Goal: Task Accomplishment & Management: Manage account settings

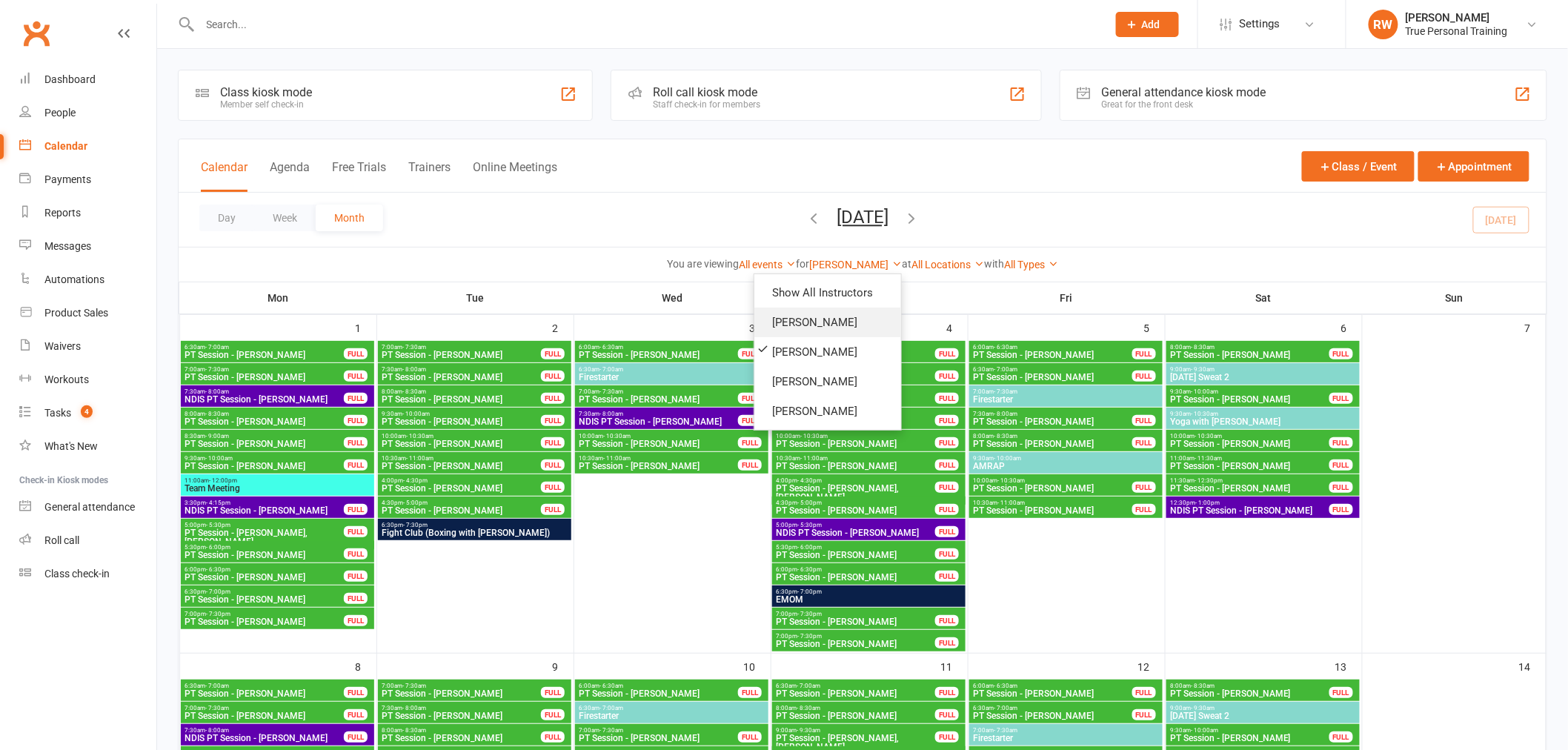
drag, startPoint x: 0, startPoint y: 0, endPoint x: 839, endPoint y: 319, distance: 897.6
click at [839, 319] on link "[PERSON_NAME]" at bounding box center [827, 322] width 146 height 30
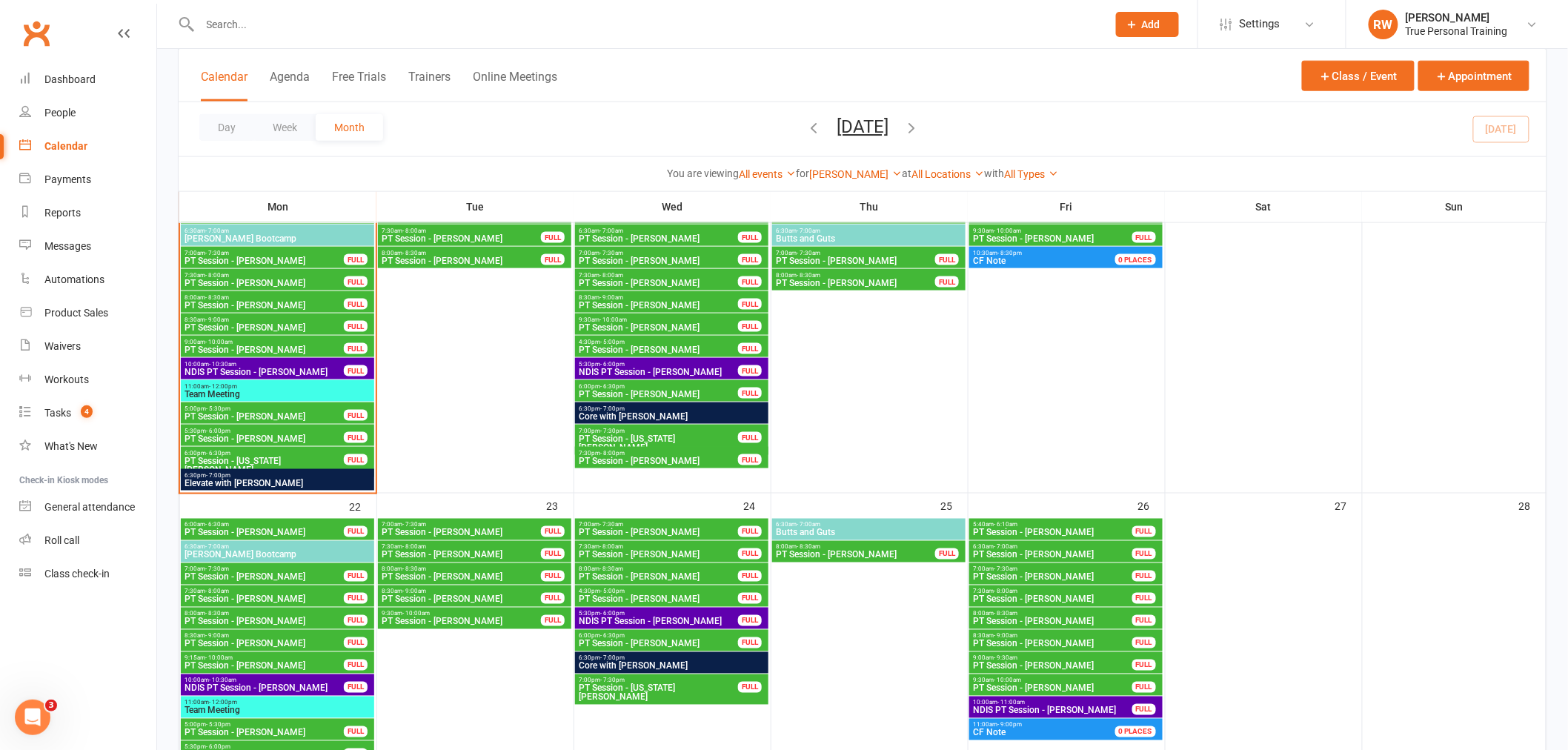
scroll to position [512, 0]
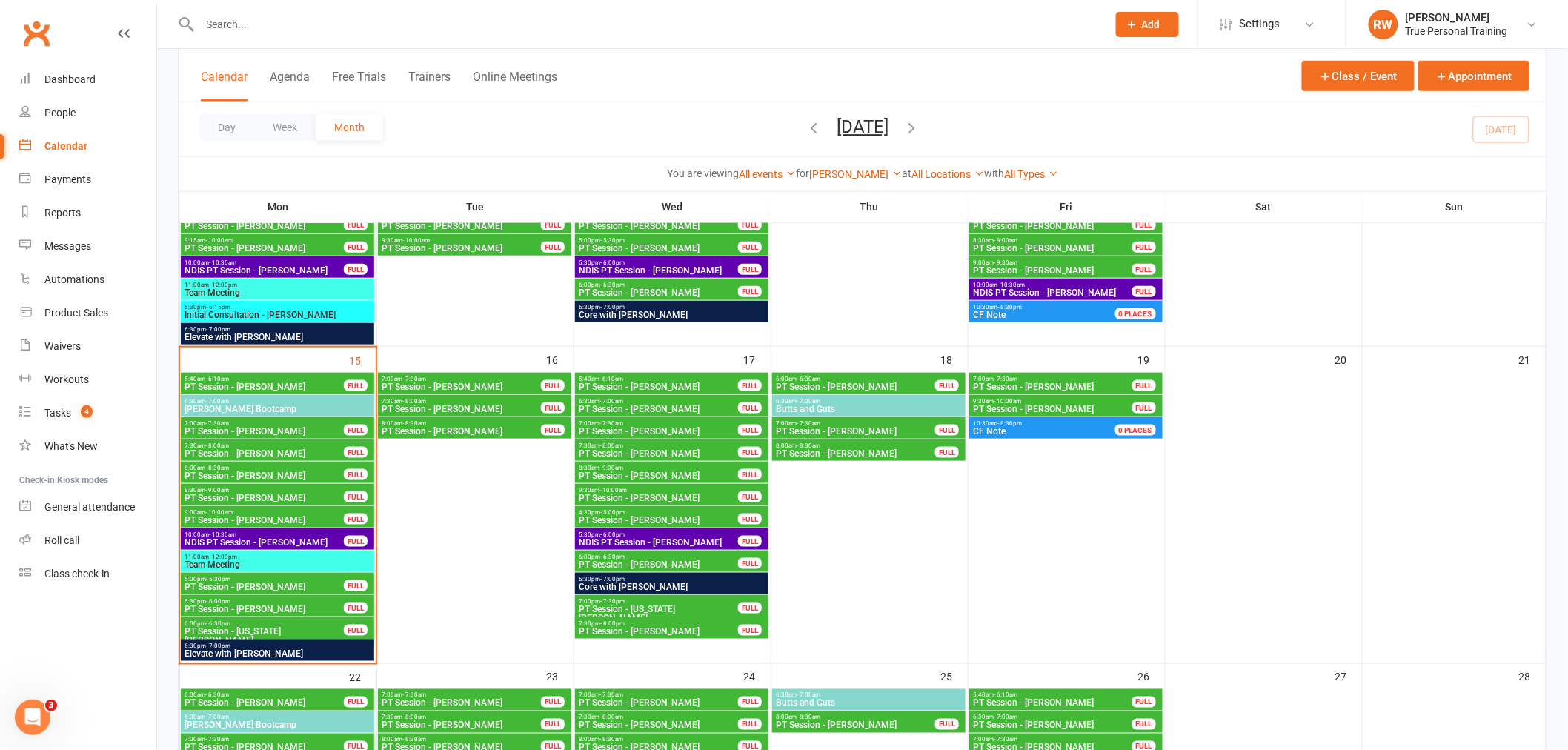
click at [990, 401] on span "9:30am - 10:00am" at bounding box center [1052, 401] width 161 height 7
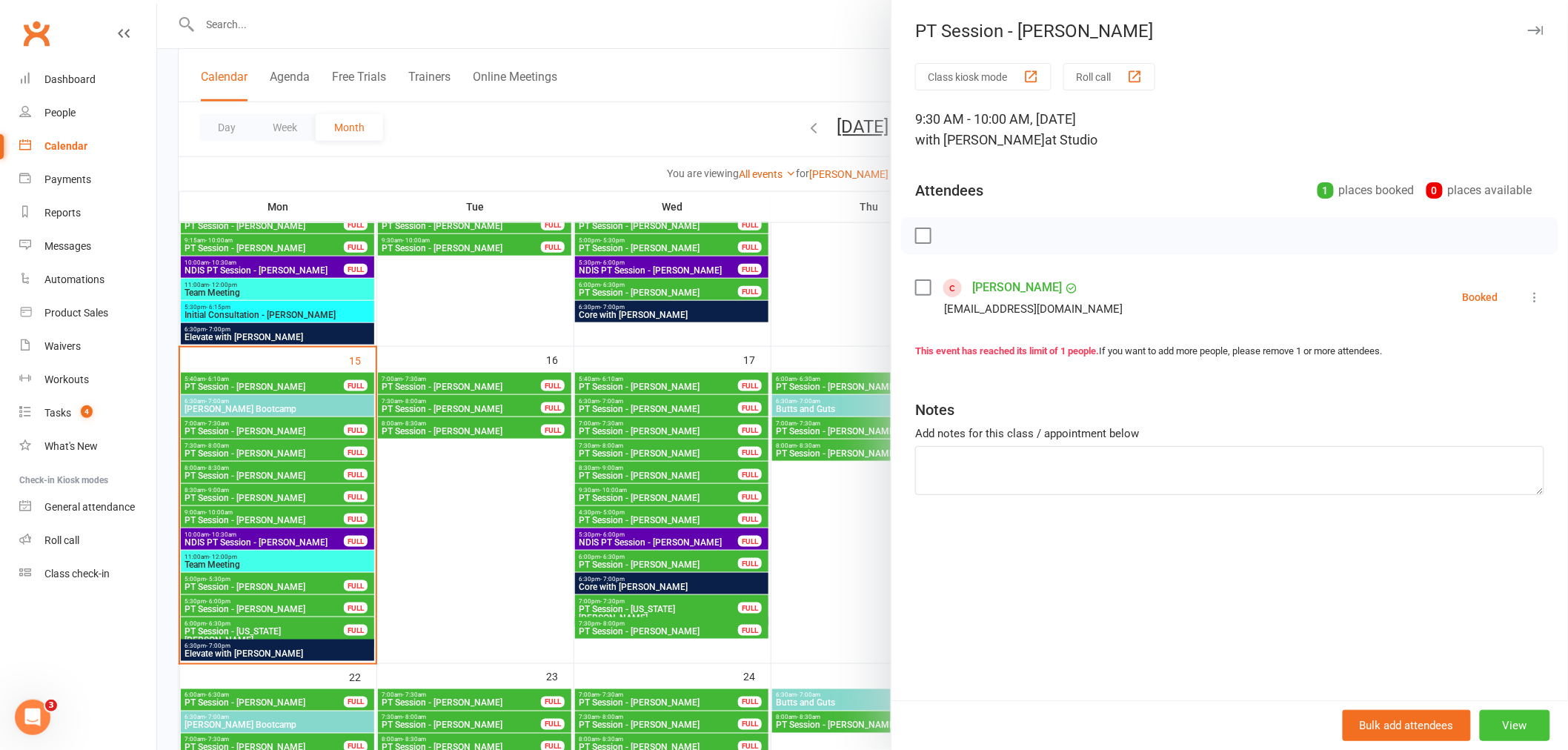
click at [1520, 724] on button "View" at bounding box center [1515, 726] width 71 height 31
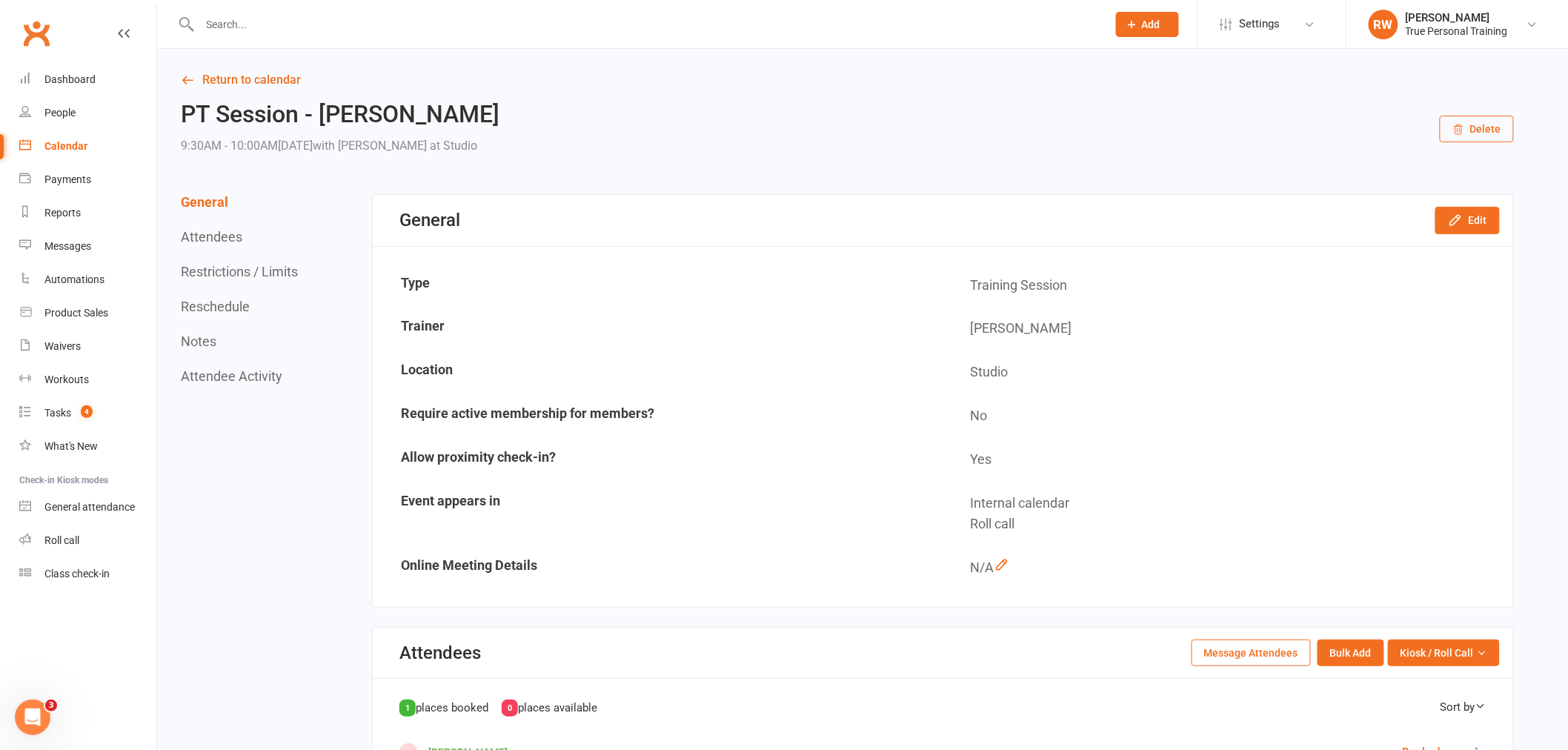
click at [220, 303] on button "Reschedule" at bounding box center [214, 307] width 69 height 16
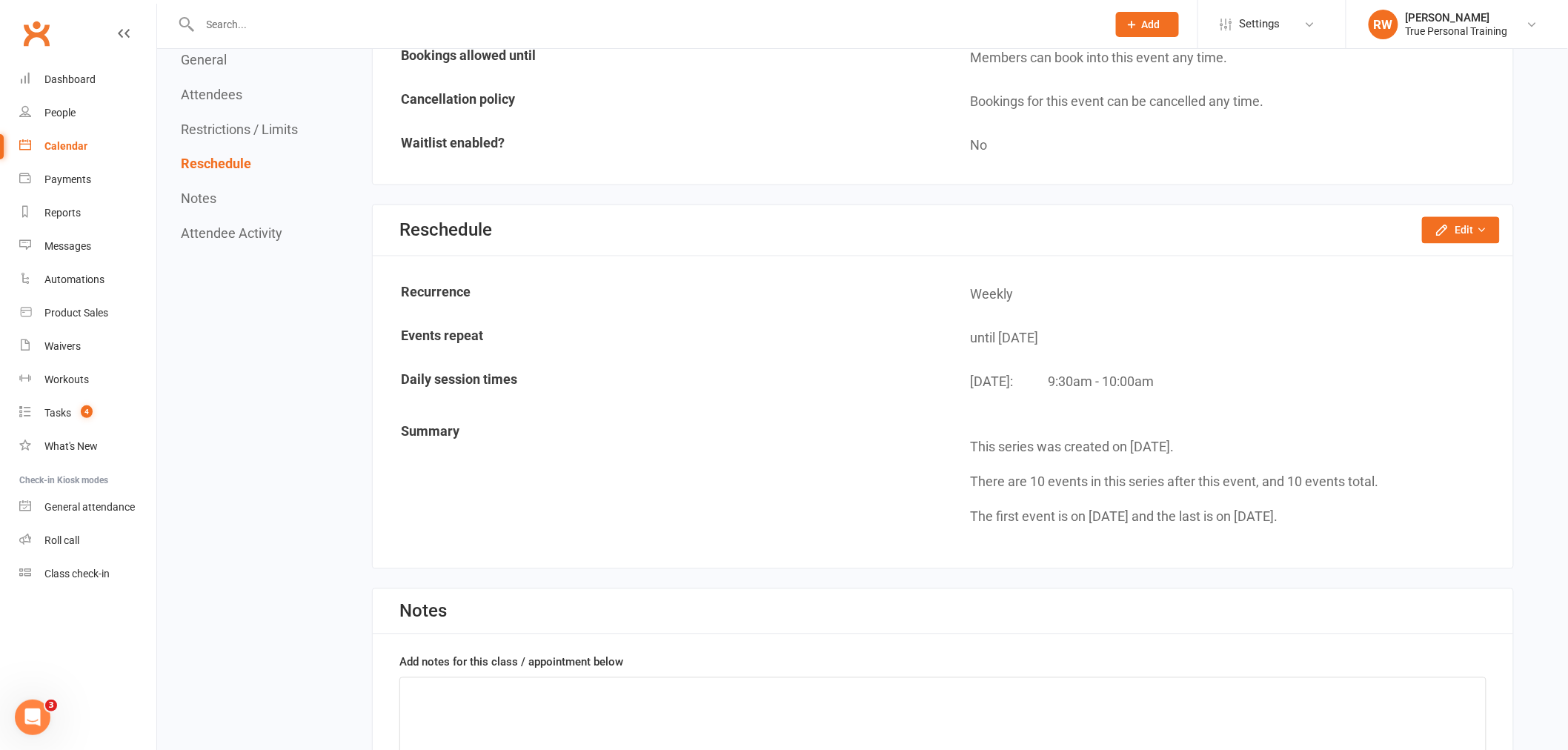
scroll to position [1014, 0]
click at [1461, 216] on button "Edit" at bounding box center [1460, 230] width 78 height 27
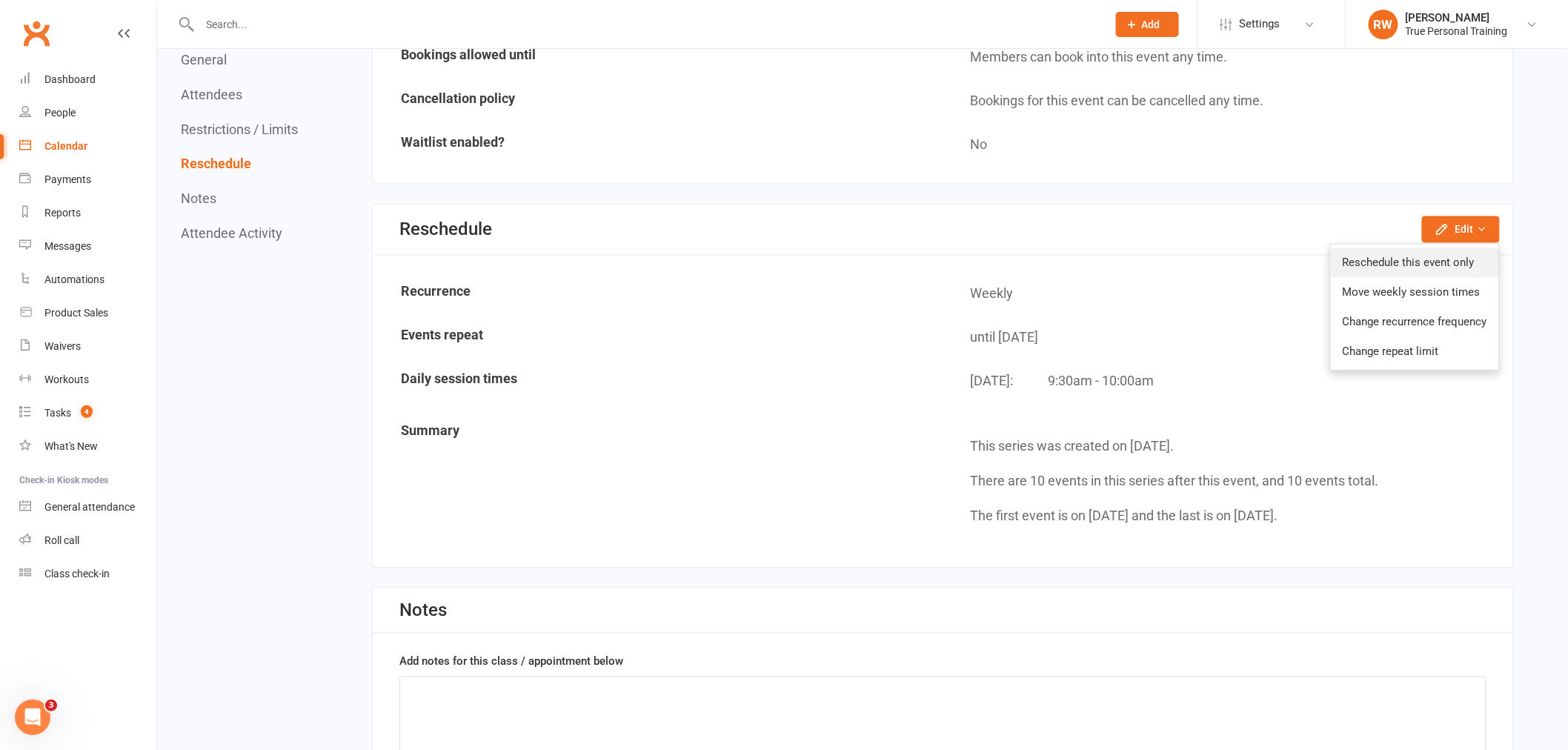
click at [1423, 261] on link "Reschedule this event only" at bounding box center [1414, 263] width 168 height 30
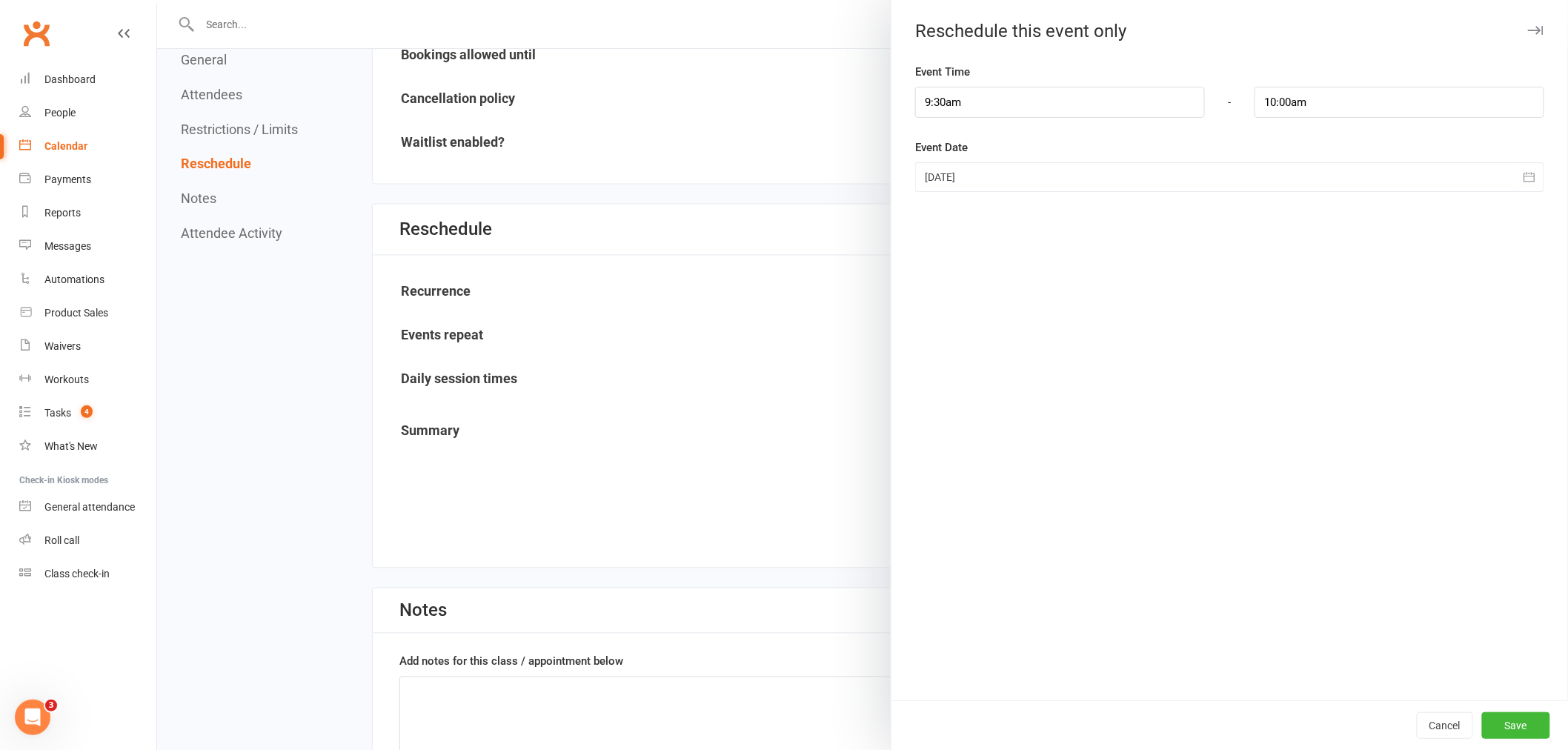
click at [959, 179] on div at bounding box center [1230, 177] width 629 height 30
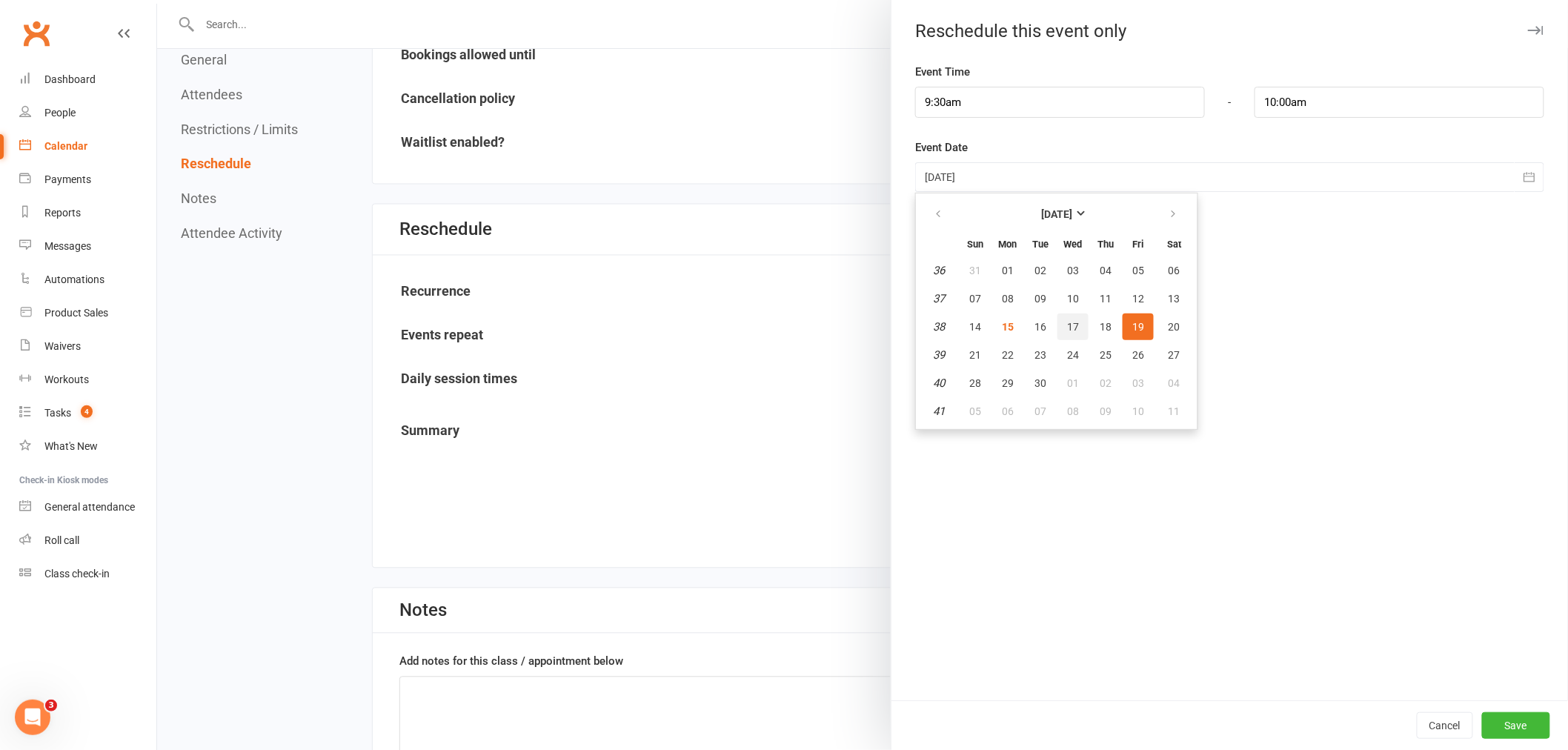
click at [1057, 322] on button "17" at bounding box center [1072, 327] width 31 height 27
type input "[DATE]"
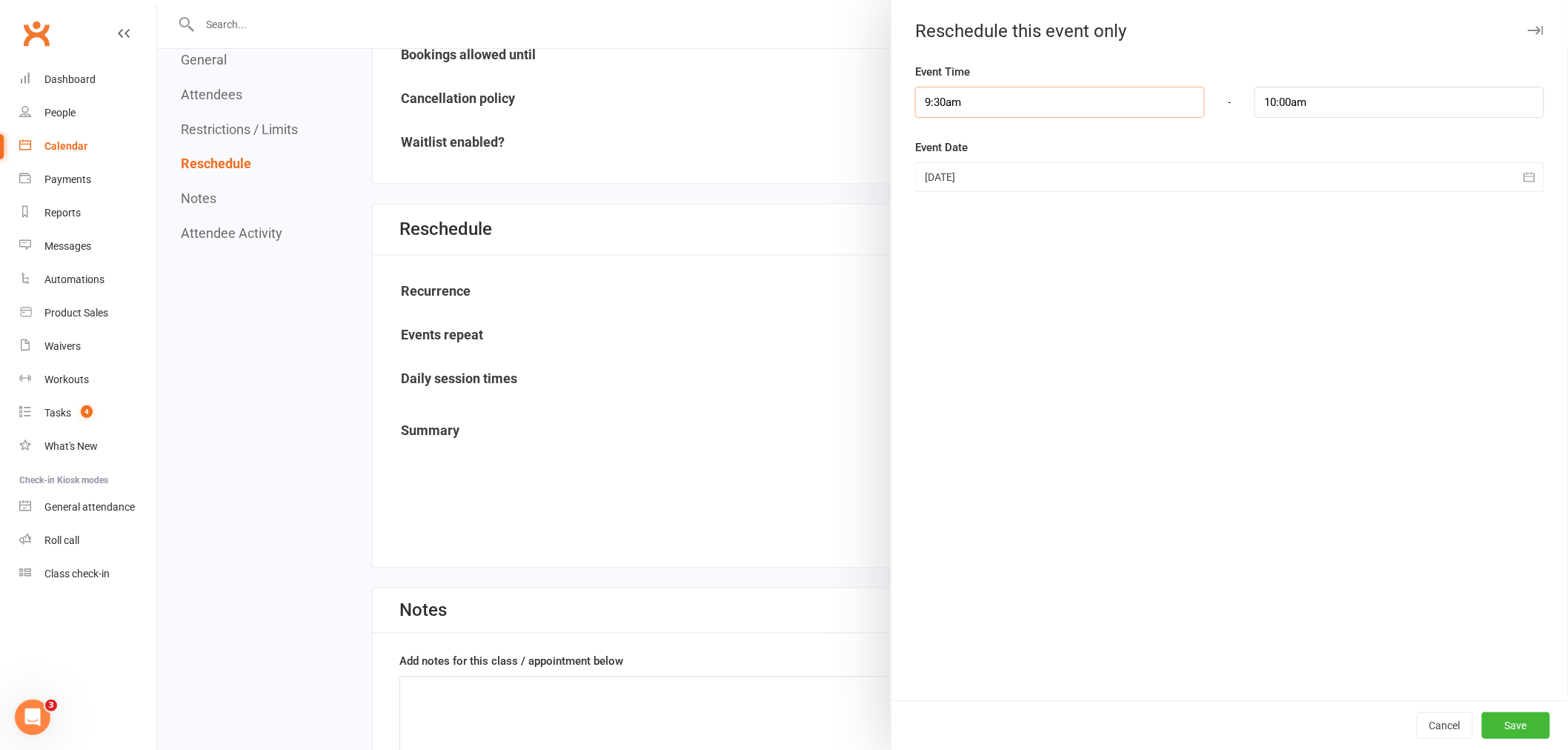
click at [964, 107] on input "9:30am" at bounding box center [1060, 102] width 290 height 31
type input "5:00pm"
type input "5:30pm"
click at [935, 162] on li "5:00pm" at bounding box center [950, 161] width 71 height 22
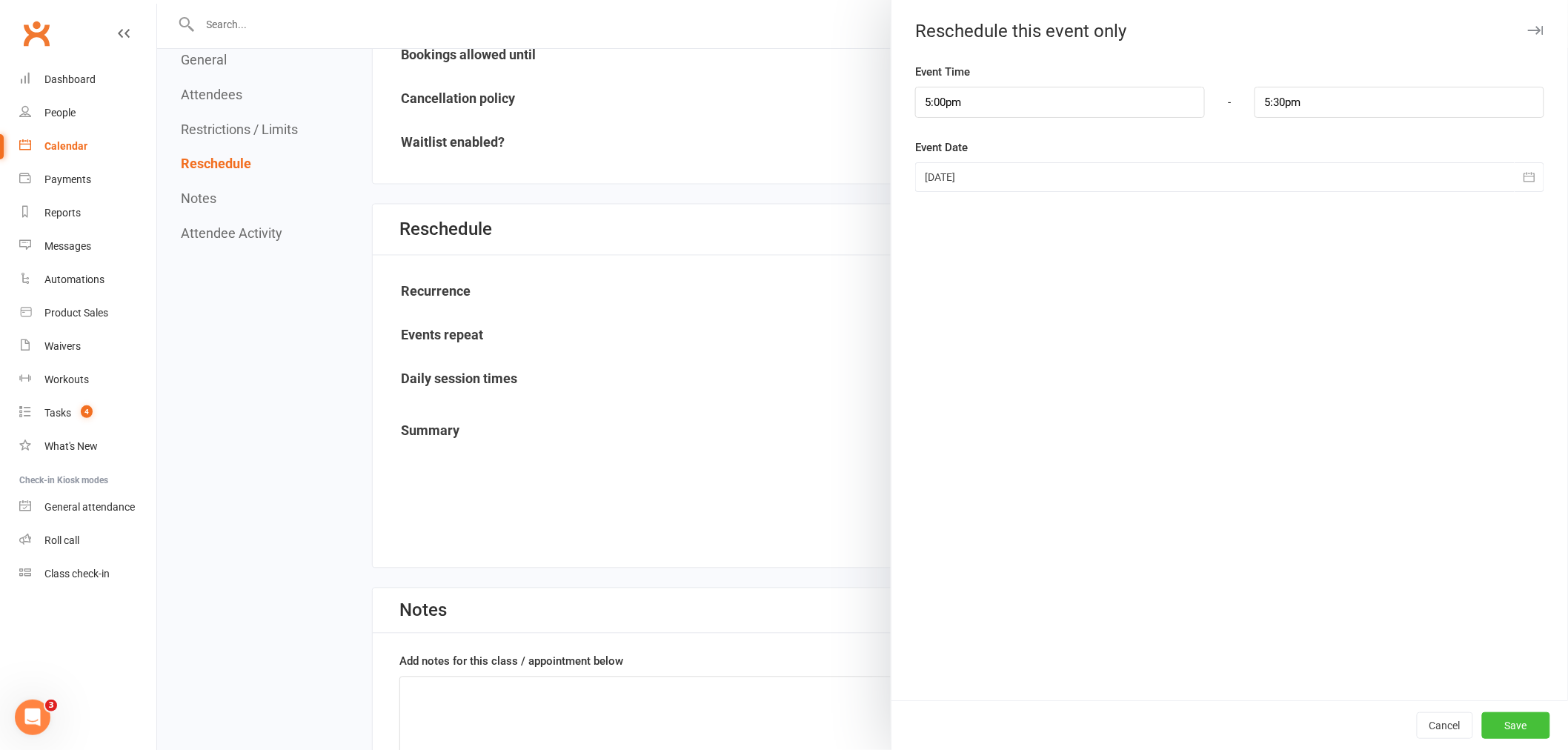
click at [1503, 715] on button "Save" at bounding box center [1516, 726] width 68 height 27
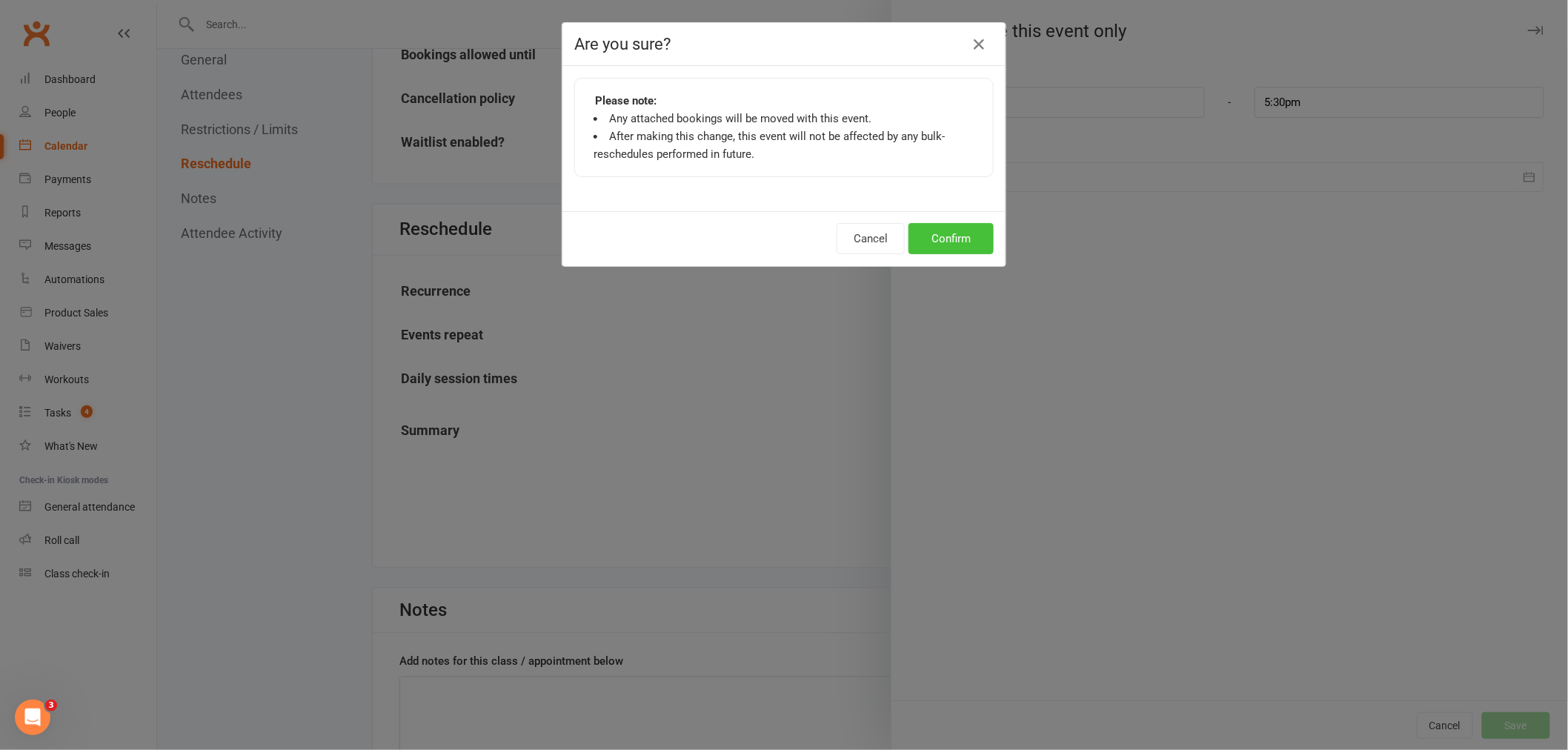
click at [928, 234] on button "Confirm" at bounding box center [951, 239] width 85 height 31
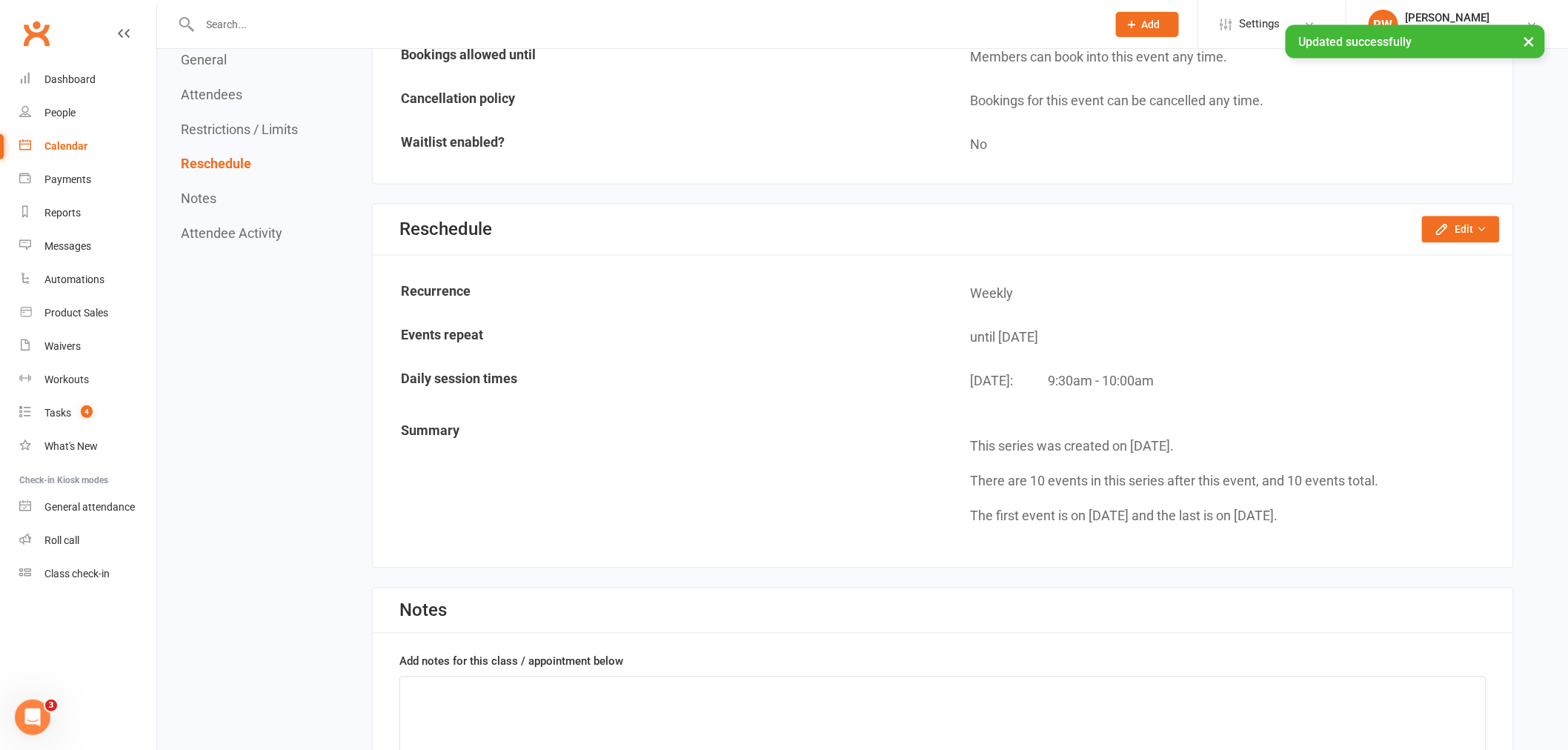
click at [68, 146] on div "Calendar" at bounding box center [66, 146] width 43 height 12
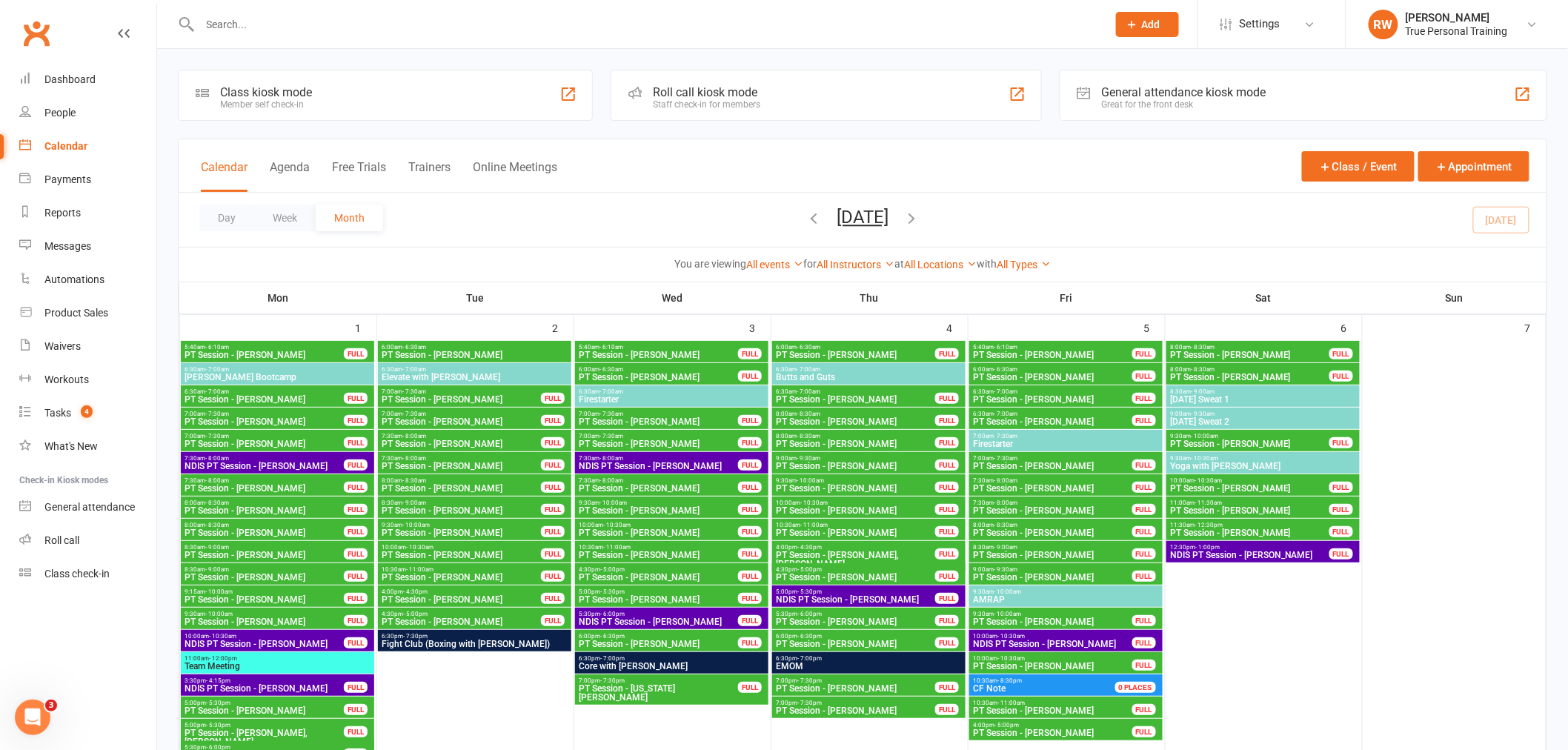
click at [840, 265] on link "All Instructors" at bounding box center [855, 265] width 78 height 12
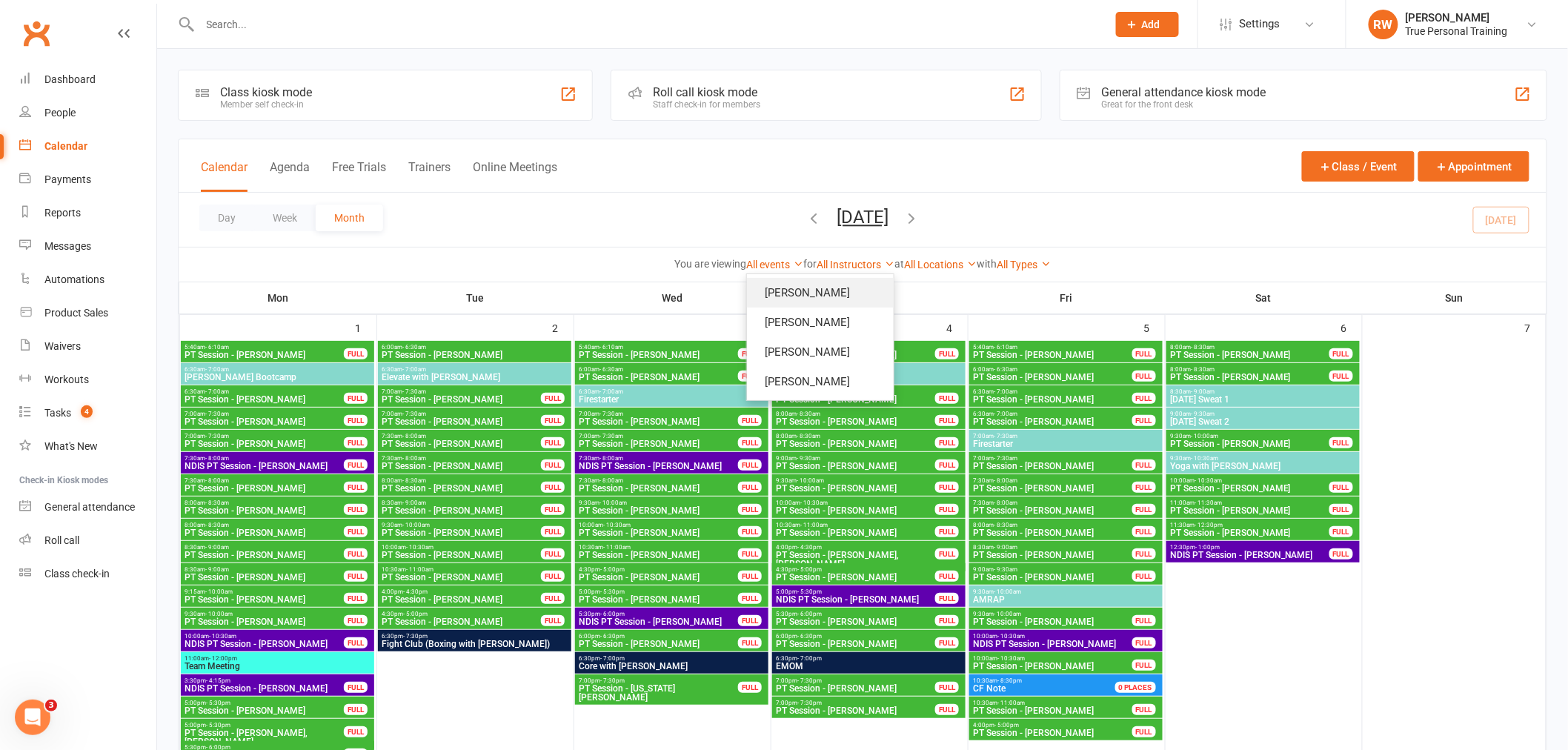
click at [835, 307] on link "[PERSON_NAME]" at bounding box center [819, 293] width 146 height 30
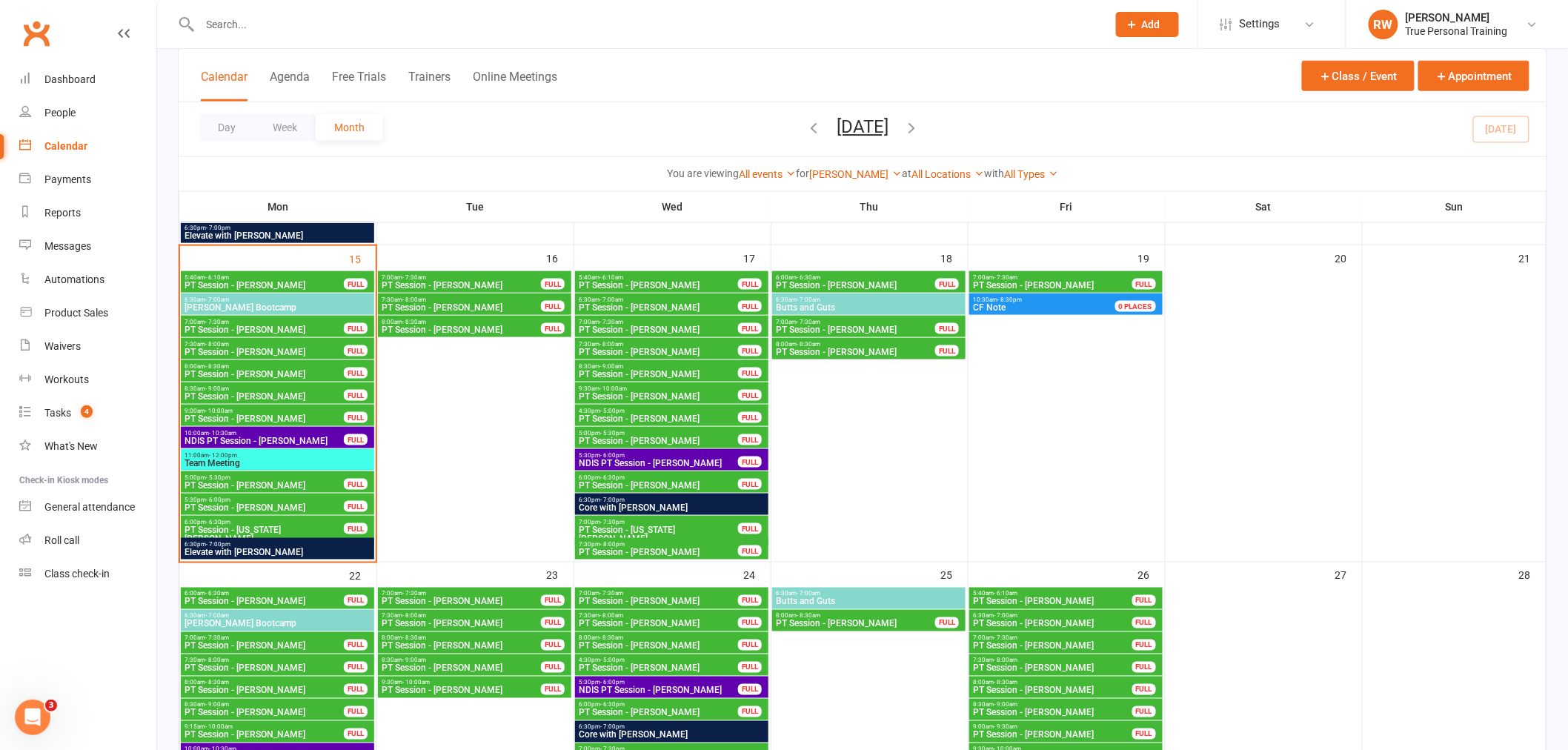
scroll to position [576, 0]
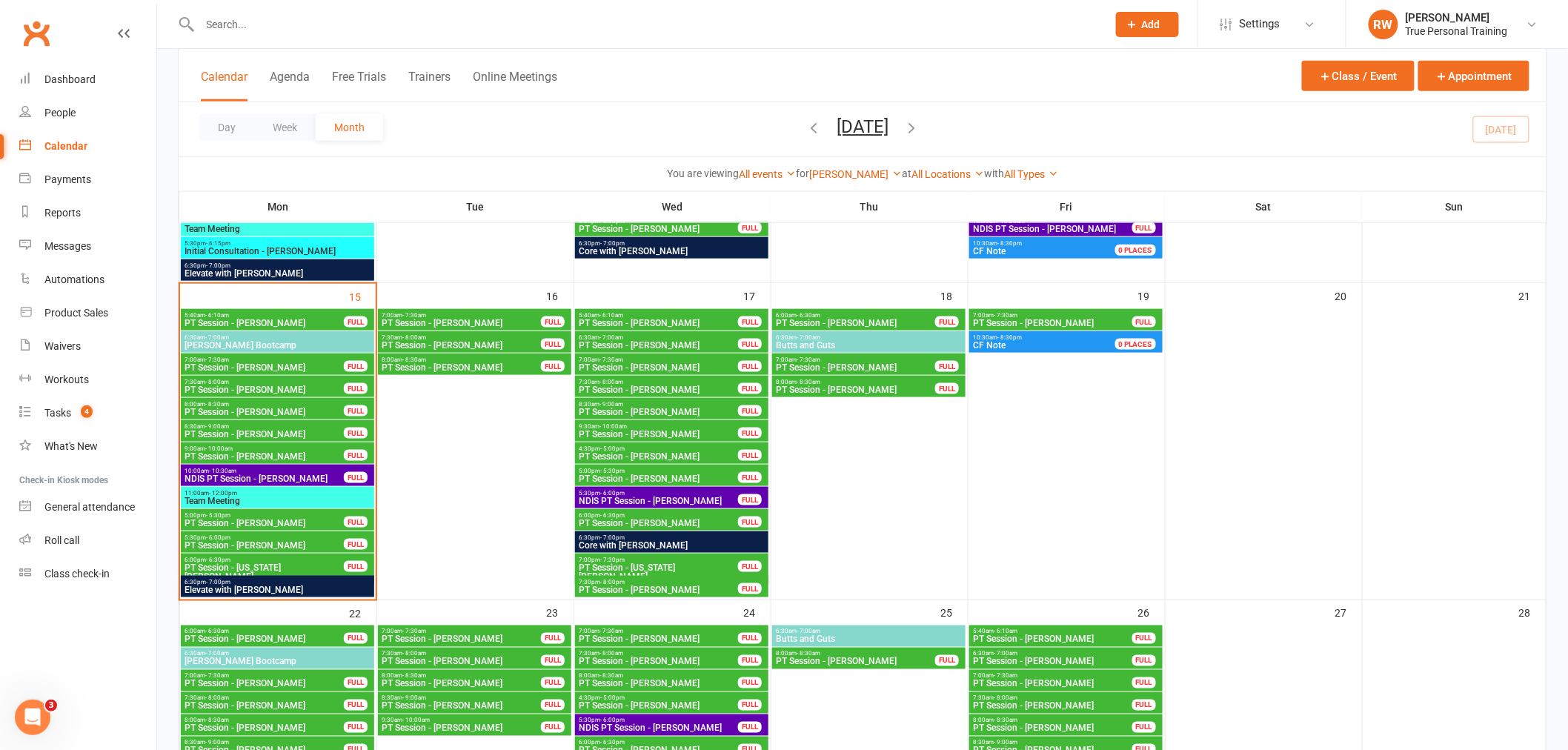
click at [1009, 338] on span "- 8:30pm" at bounding box center [1008, 338] width 24 height 7
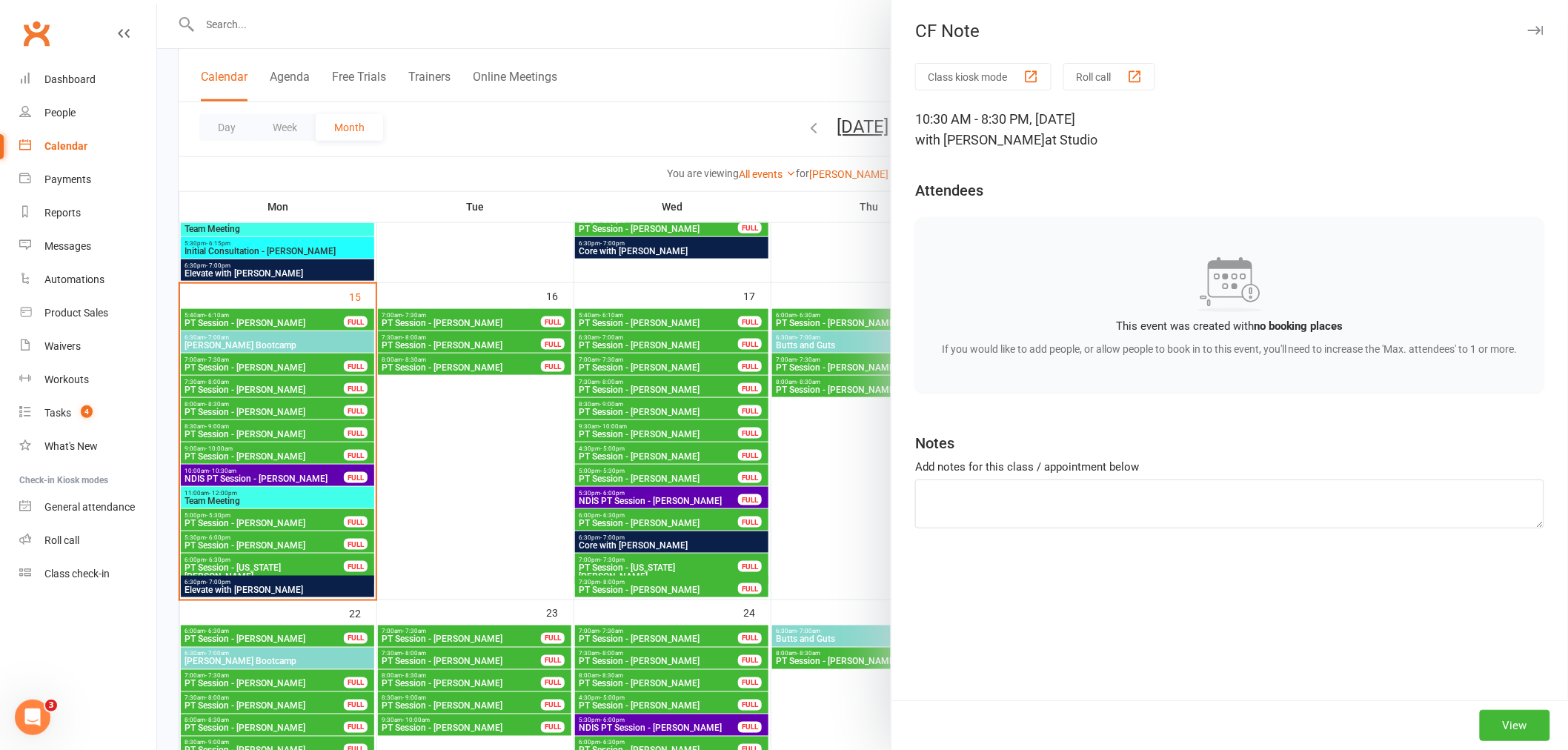
click at [848, 272] on div at bounding box center [862, 375] width 1411 height 750
